Goal: Task Accomplishment & Management: Use online tool/utility

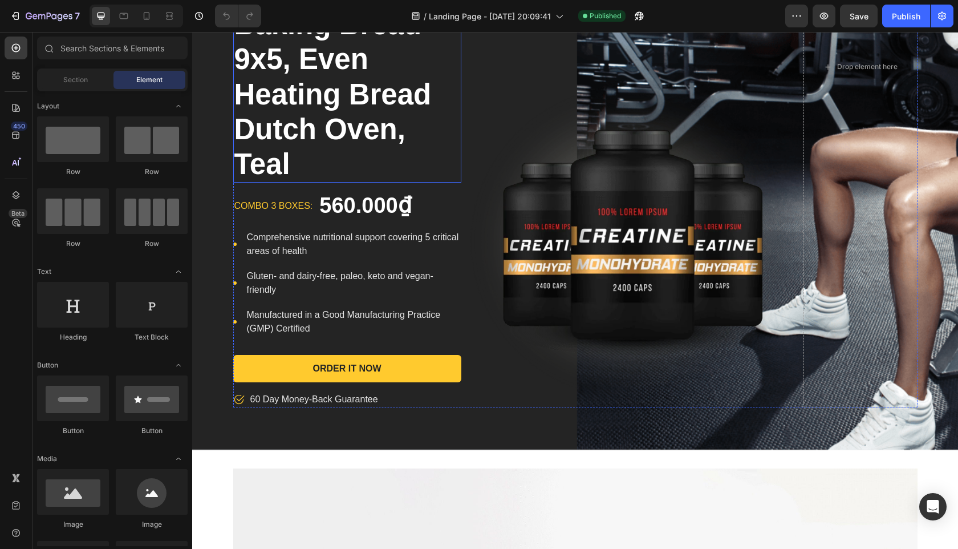
scroll to position [520, 0]
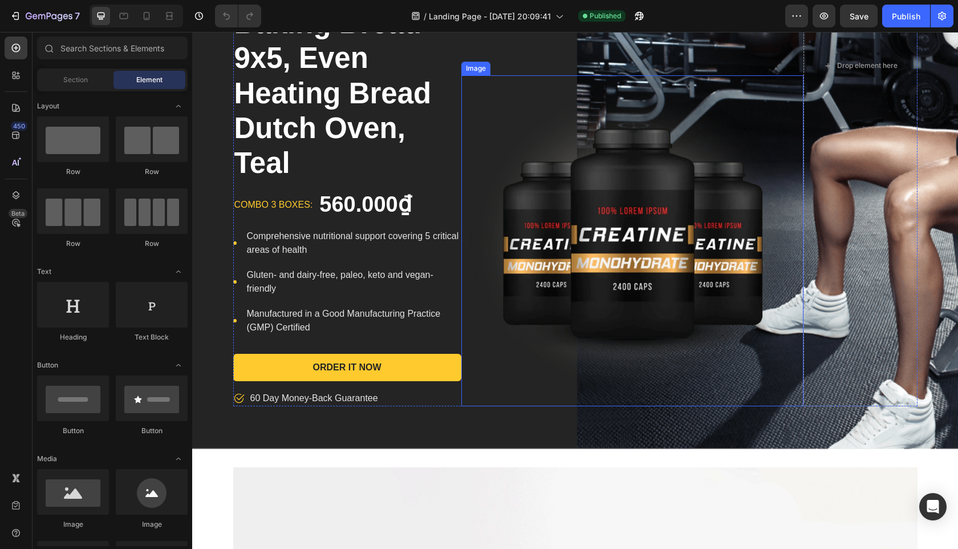
click at [633, 211] on img at bounding box center [633, 240] width 342 height 330
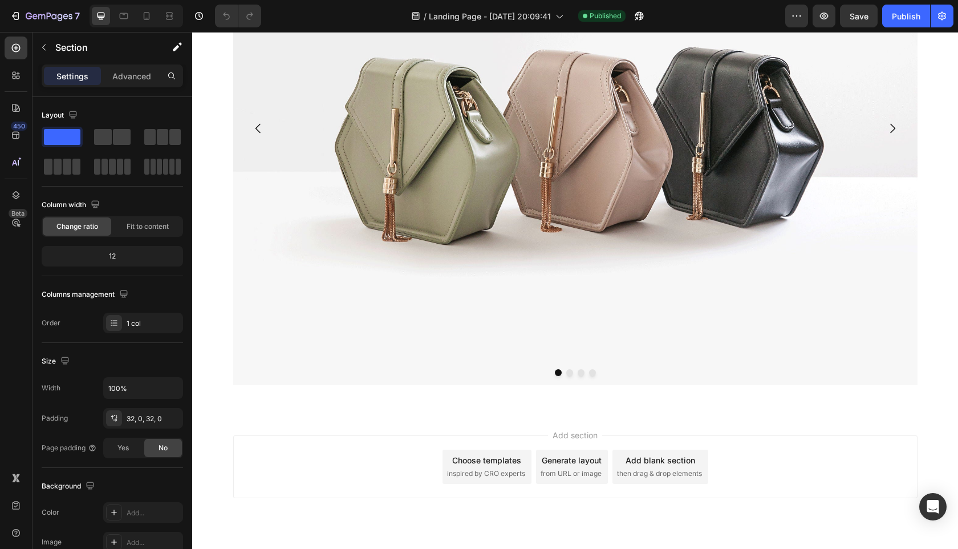
scroll to position [1115, 0]
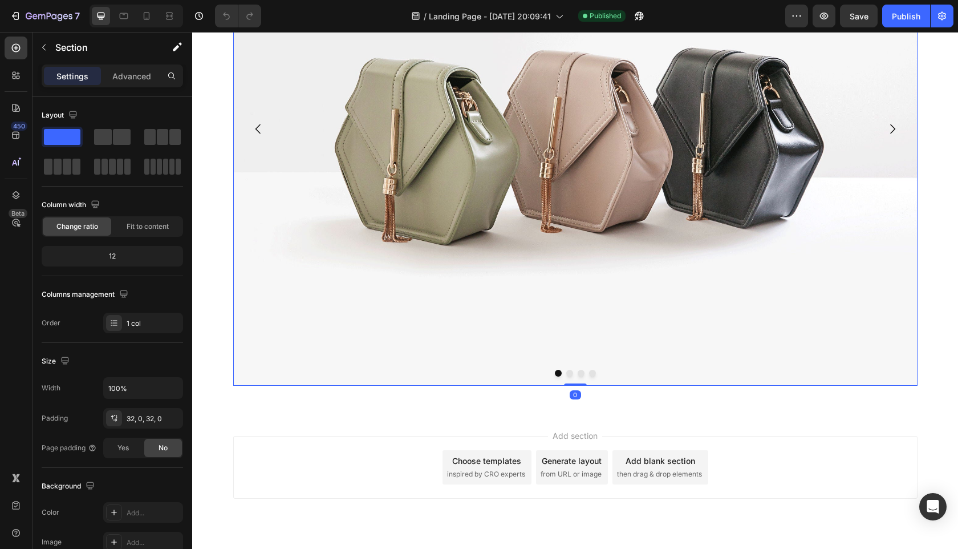
click at [571, 374] on button "Dot" at bounding box center [569, 373] width 7 height 7
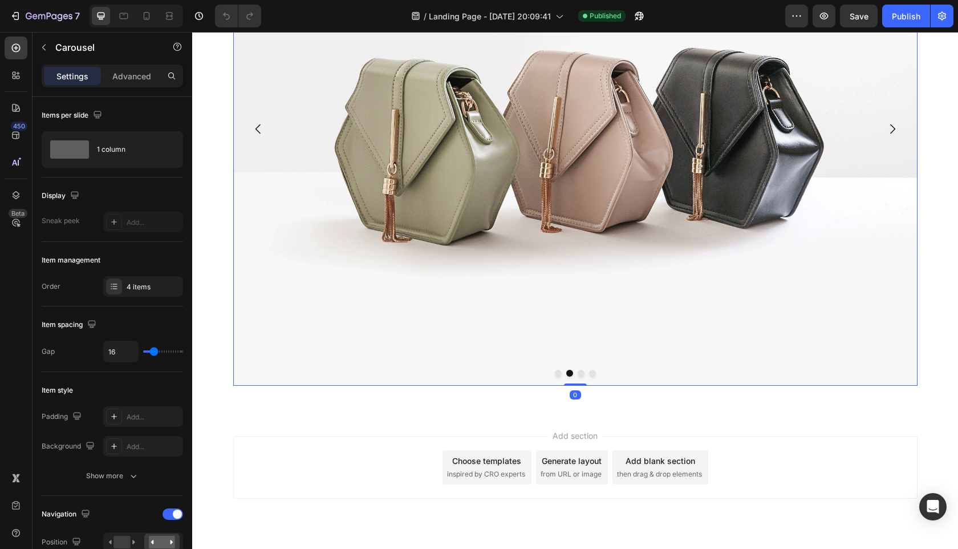
click at [582, 374] on button "Dot" at bounding box center [581, 373] width 7 height 7
click at [591, 372] on button "Dot" at bounding box center [592, 373] width 7 height 7
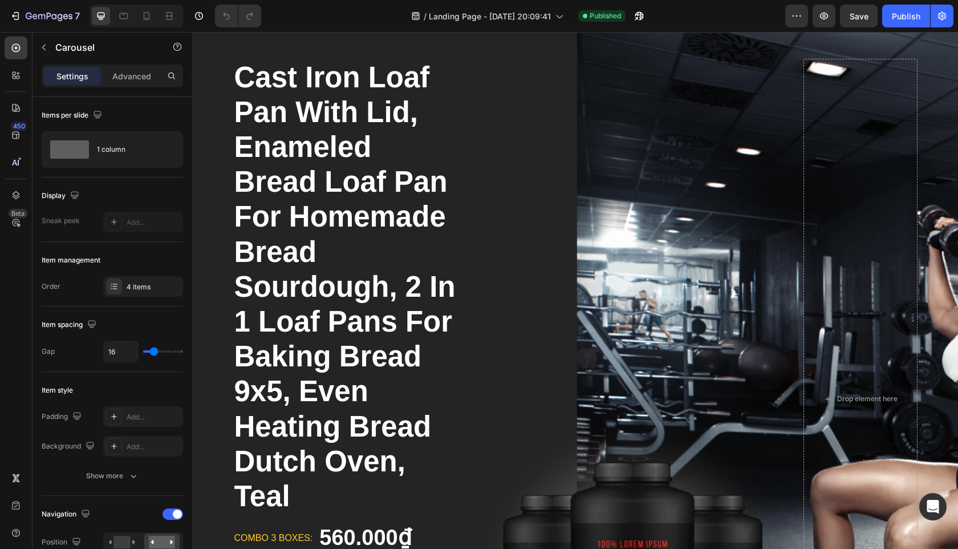
scroll to position [0, 0]
